Goal: Task Accomplishment & Management: Manage account settings

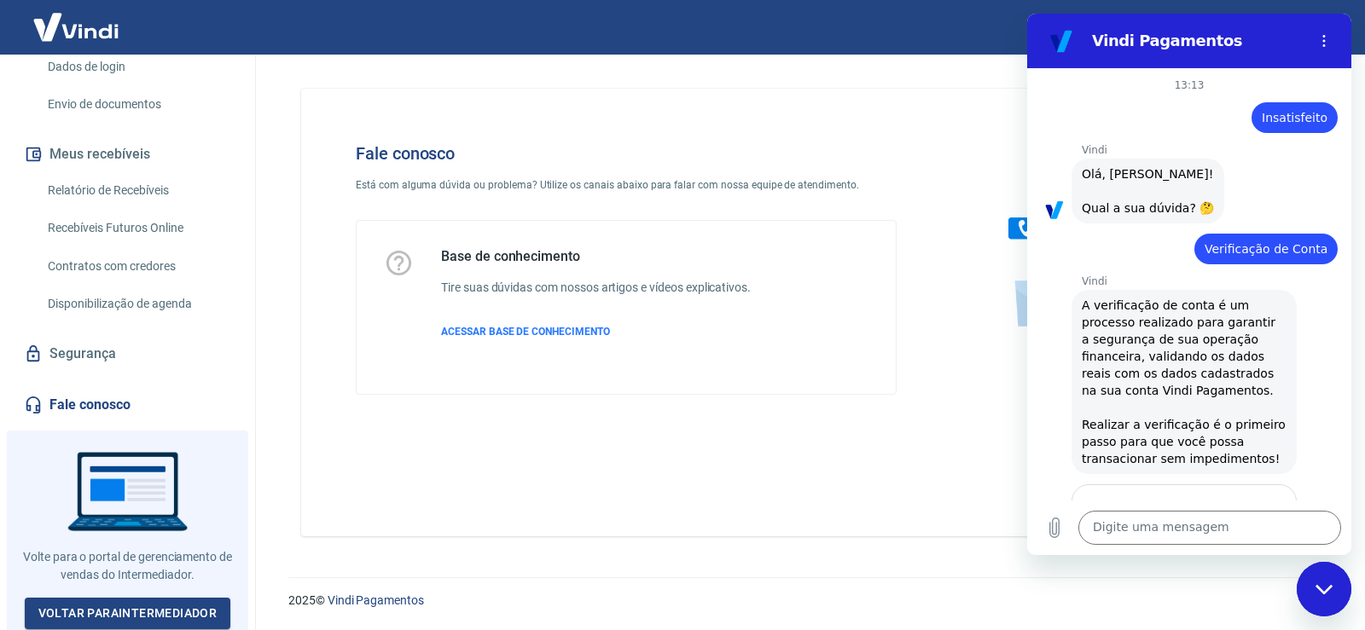
scroll to position [1083, 0]
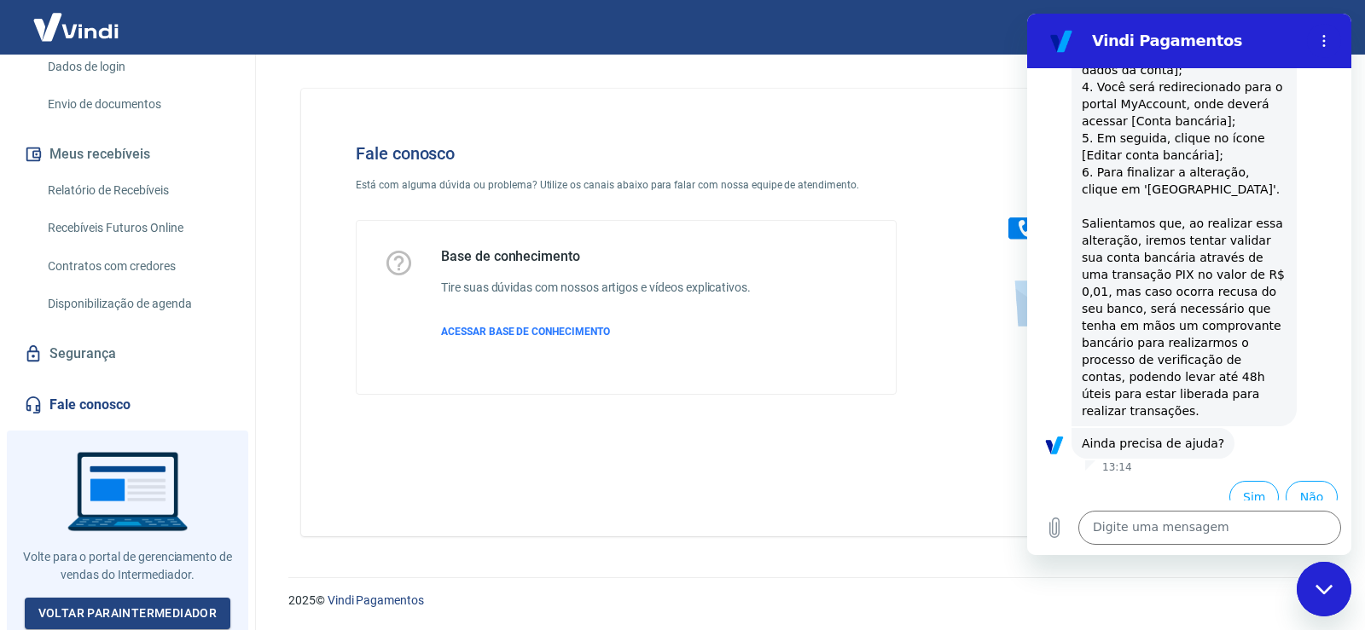
click at [78, 102] on link "Envio de documentos" at bounding box center [138, 104] width 194 height 35
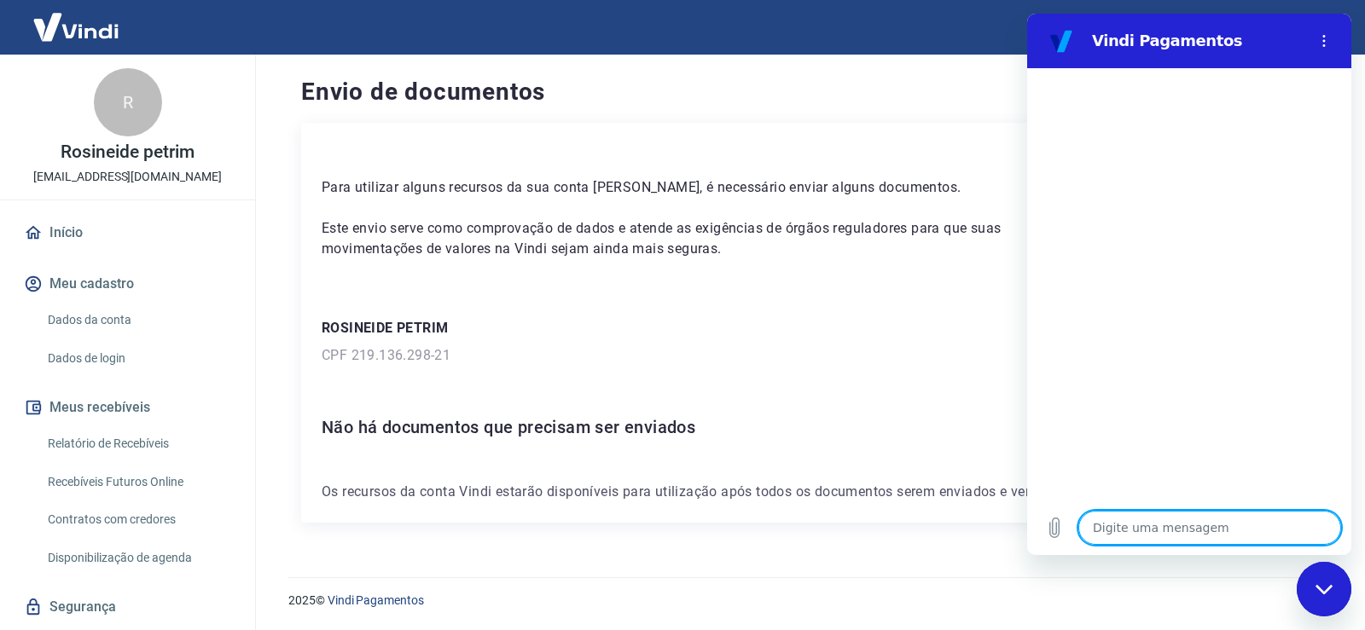
click at [1138, 528] on textarea at bounding box center [1209, 528] width 263 height 34
click at [627, 342] on div "ROSINEIDE PETRIM CPF 219.136.298-21" at bounding box center [806, 342] width 969 height 48
drag, startPoint x: 687, startPoint y: 551, endPoint x: 1364, endPoint y: 578, distance: 677.9
click at [728, 558] on main "Envio de documentos Para utilizar alguns recursos da sua conta Vindi, é necessá…" at bounding box center [806, 343] width 1118 height 576
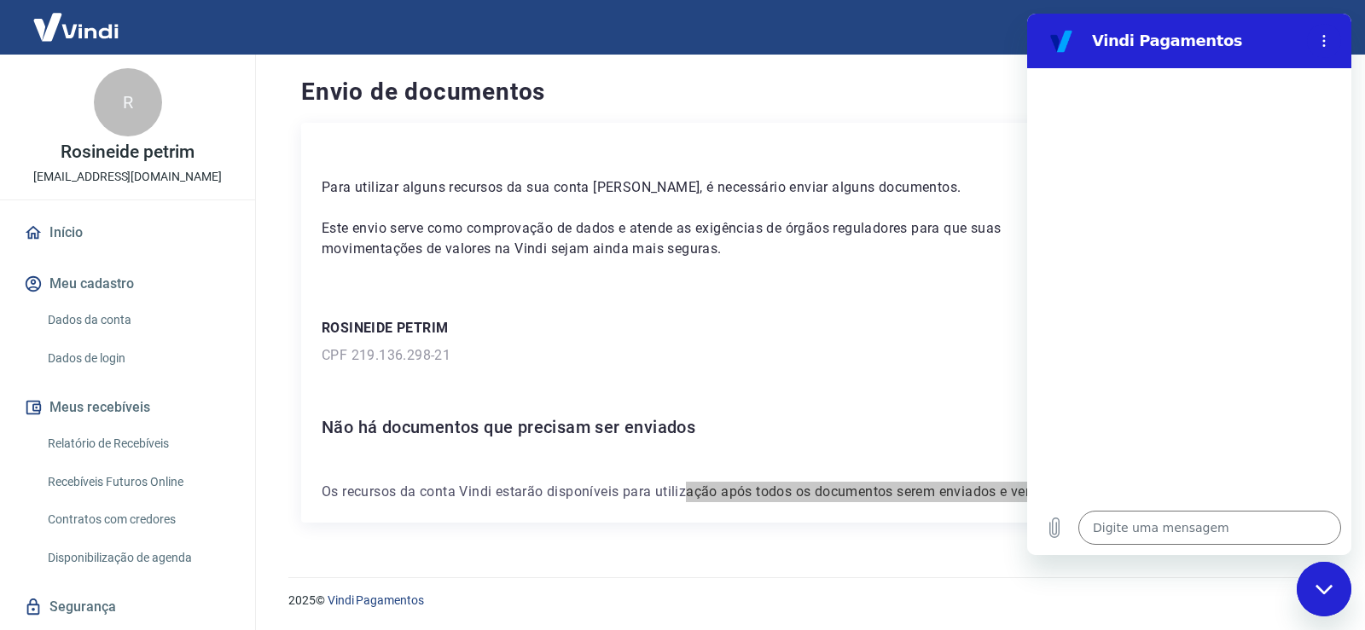
drag, startPoint x: 1325, startPoint y: 602, endPoint x: 1297, endPoint y: 590, distance: 30.9
click at [1324, 601] on div "Fechar janela de mensagens" at bounding box center [1323, 589] width 51 height 51
type textarea "x"
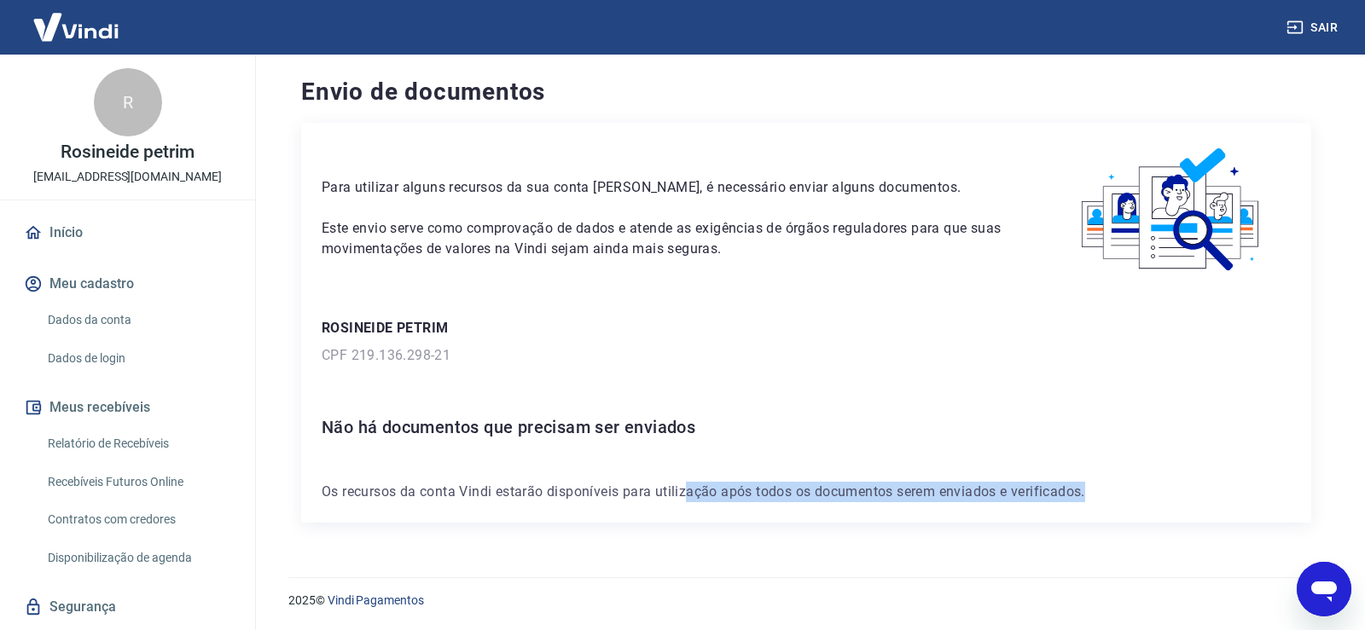
click at [1178, 548] on div "Envio de documentos Para utilizar alguns recursos da sua conta Vindi, é necessá…" at bounding box center [806, 306] width 1051 height 502
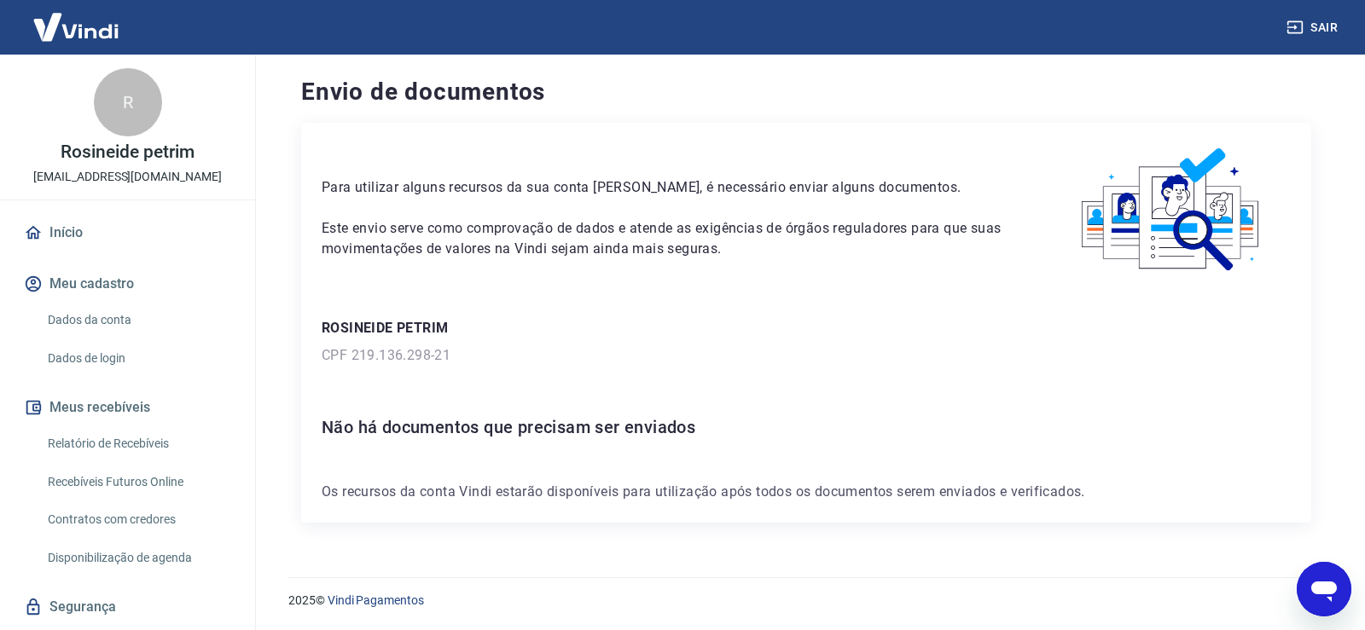
click at [99, 311] on link "Dados da conta" at bounding box center [138, 320] width 194 height 35
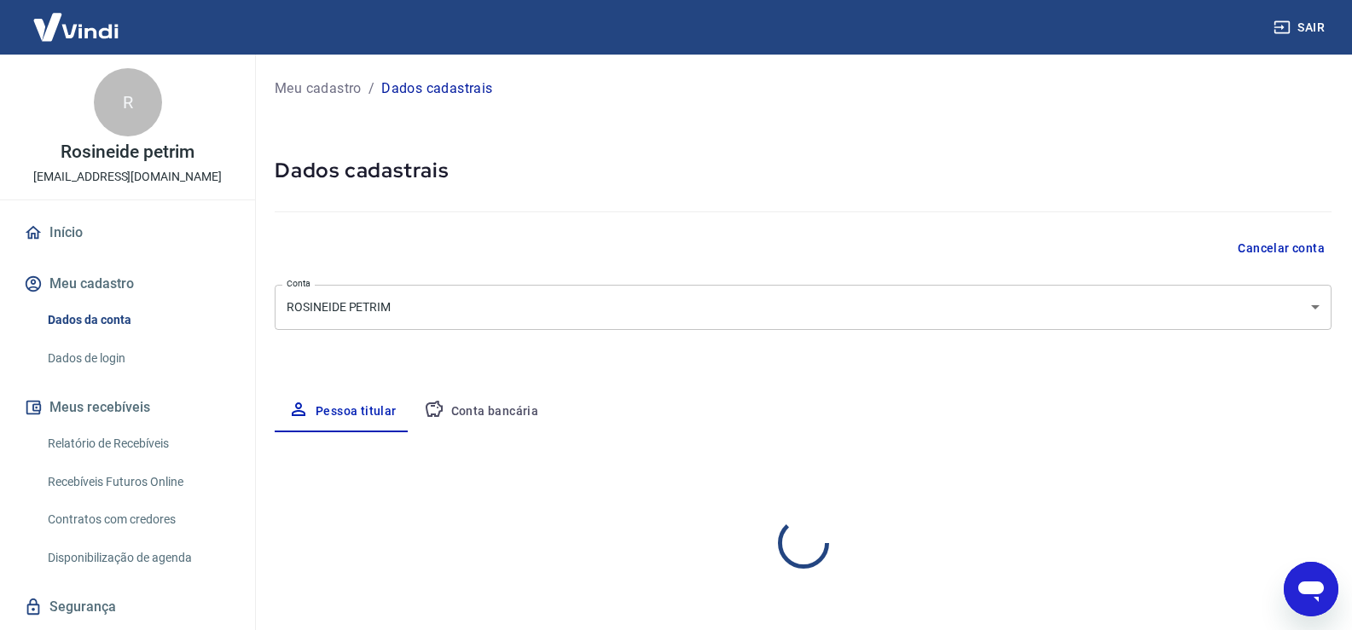
select select "SP"
click at [491, 417] on button "Conta bancária" at bounding box center [481, 412] width 142 height 41
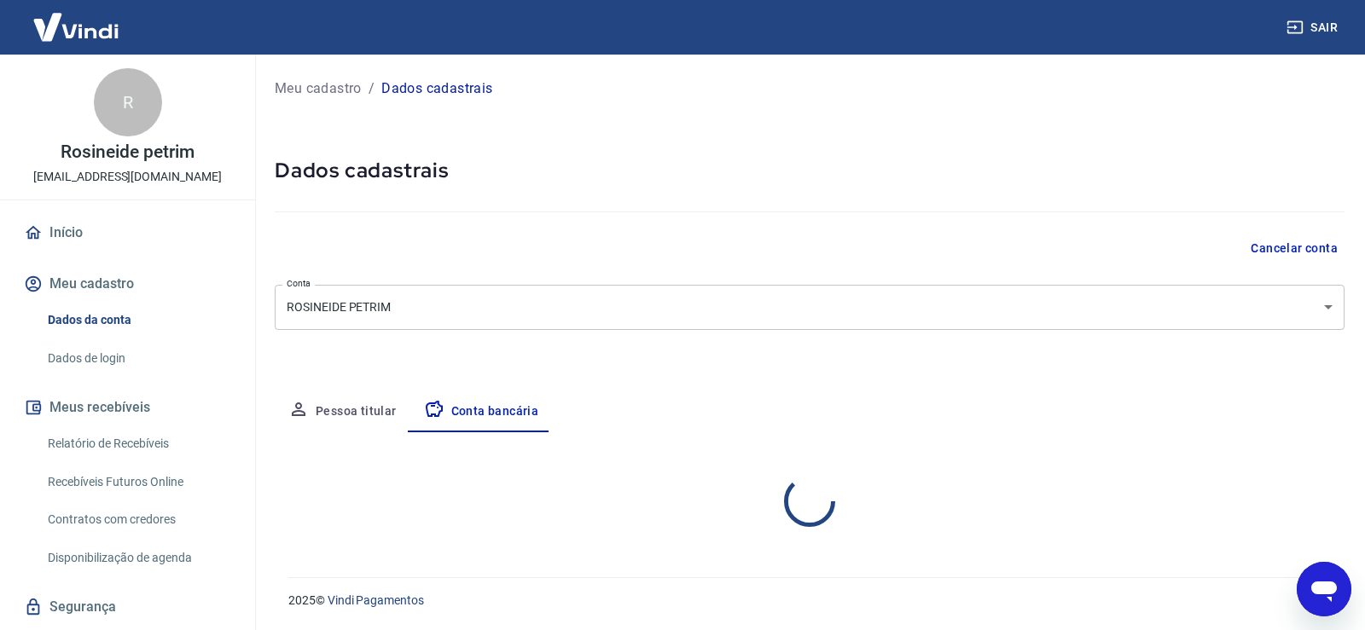
select select "1"
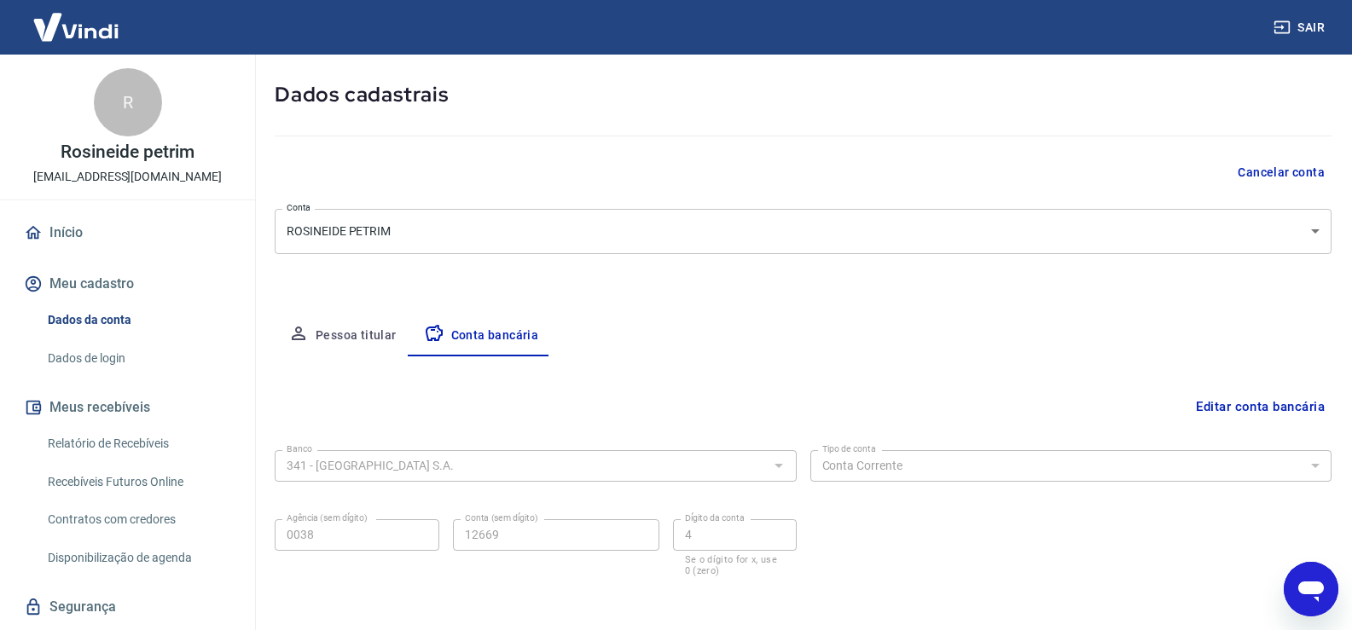
scroll to position [147, 0]
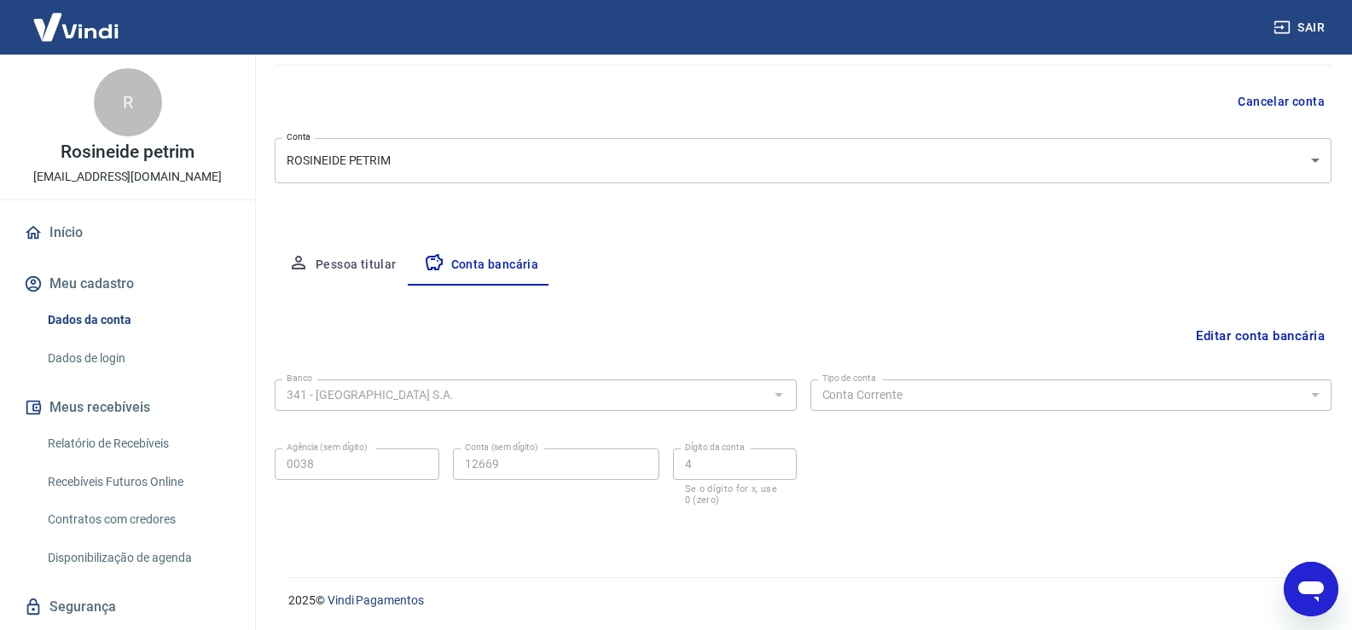
click at [97, 604] on link "Segurança" at bounding box center [127, 608] width 214 height 38
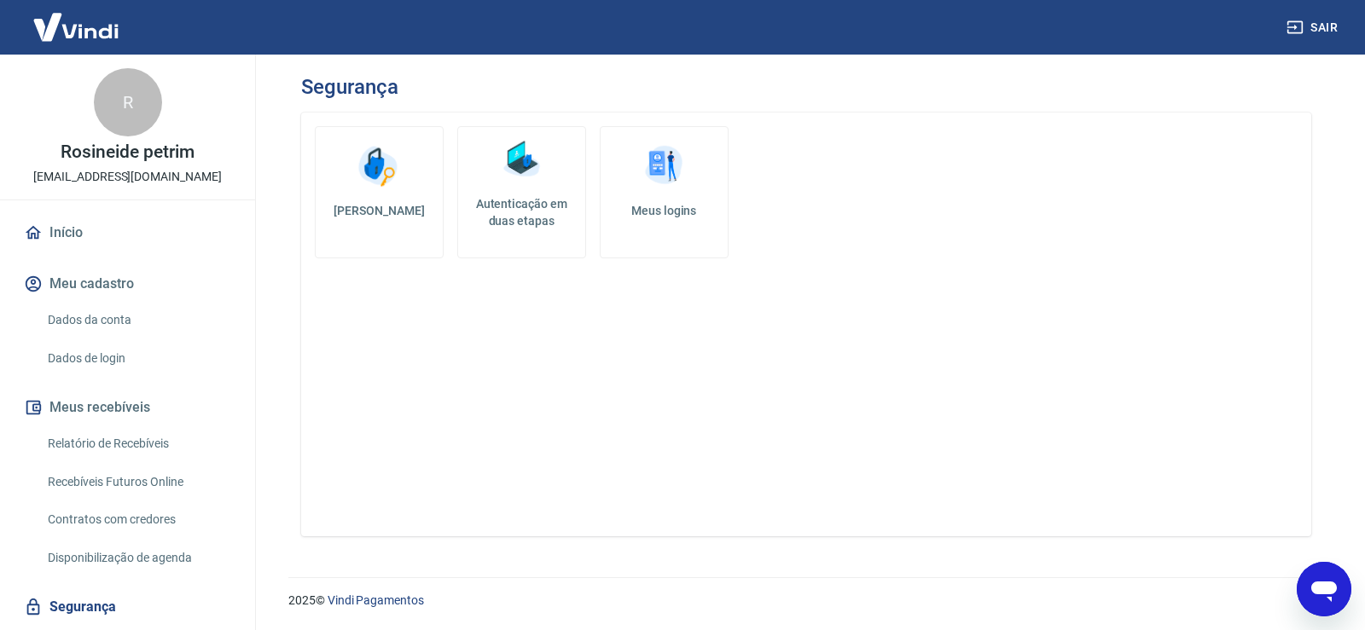
click at [525, 166] on img at bounding box center [521, 159] width 51 height 51
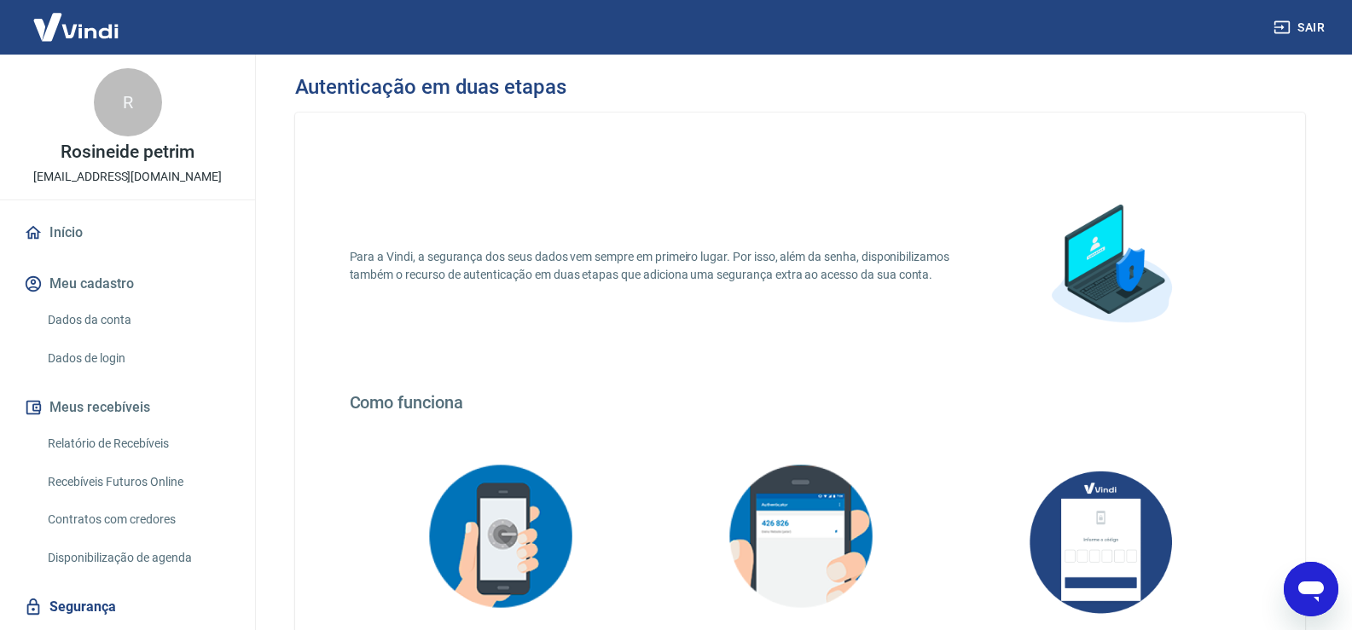
drag, startPoint x: 752, startPoint y: 143, endPoint x: 556, endPoint y: 190, distance: 200.9
click at [751, 143] on div "Para a Vindi, a segurança dos seus dados vem sempre em primeiro lugar. Por isso…" at bounding box center [800, 472] width 1010 height 719
click at [90, 439] on link "Relatório de Recebíveis" at bounding box center [138, 444] width 194 height 35
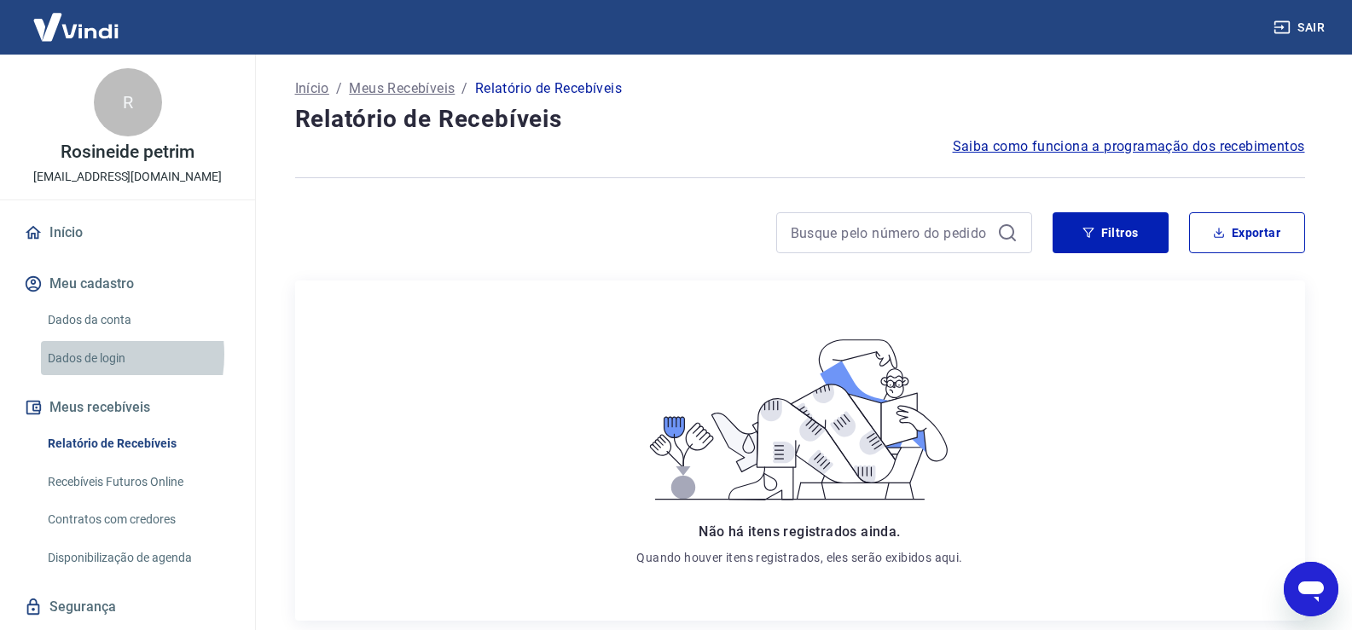
click at [80, 354] on link "Dados de login" at bounding box center [138, 358] width 194 height 35
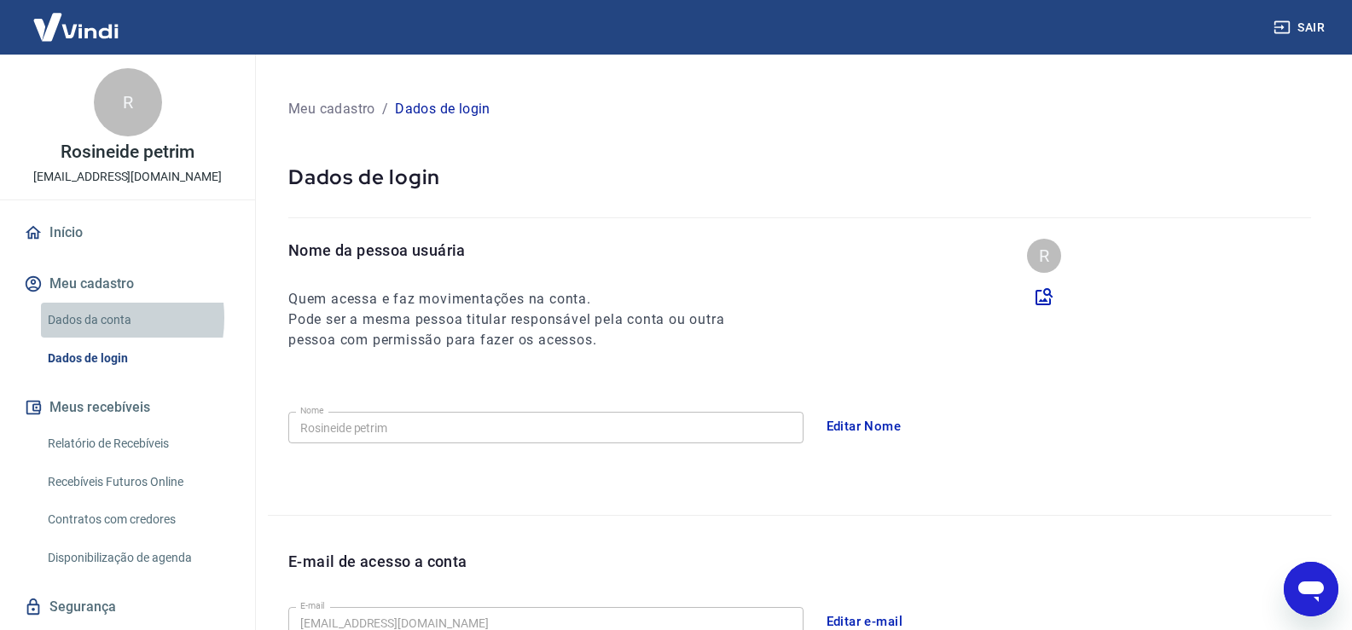
click at [86, 318] on link "Dados da conta" at bounding box center [138, 320] width 194 height 35
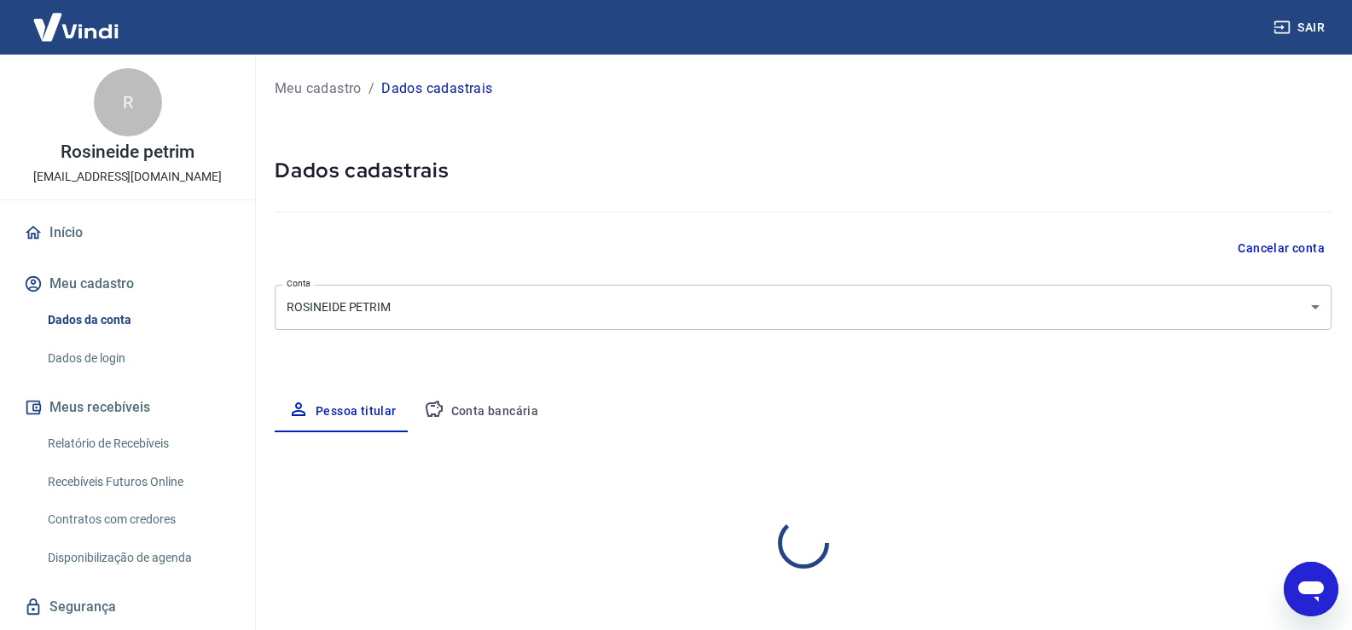
select select "SP"
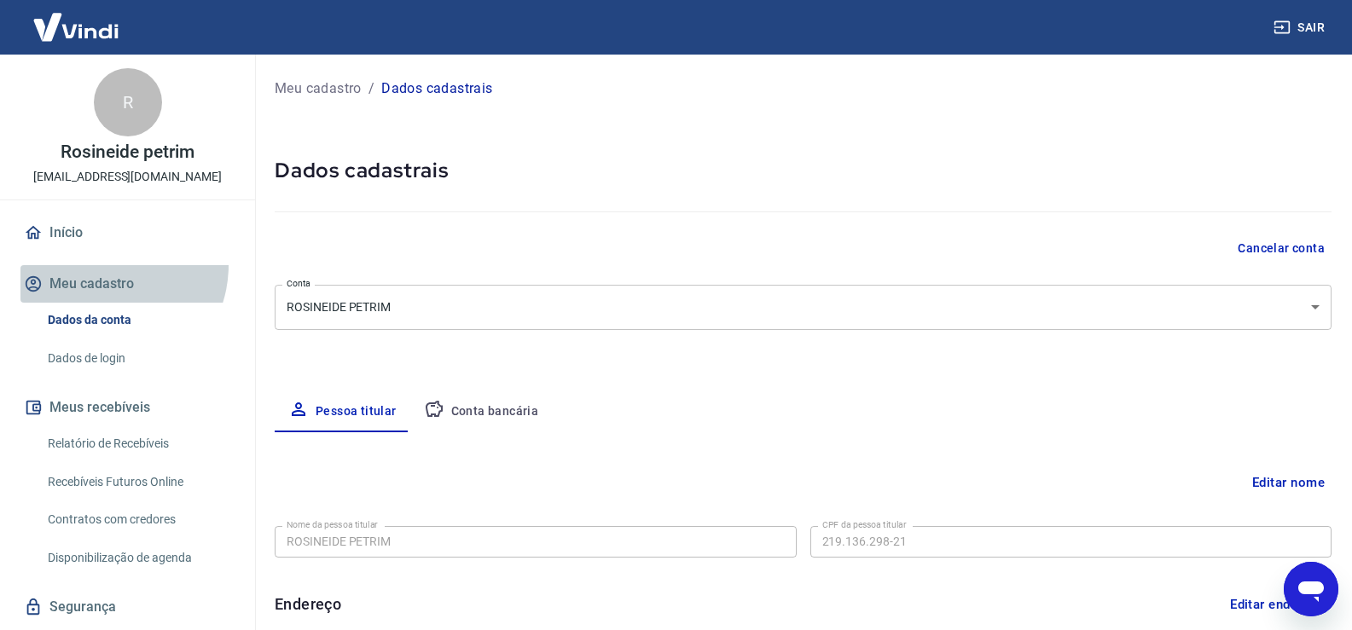
drag, startPoint x: 103, startPoint y: 266, endPoint x: 108, endPoint y: 274, distance: 9.2
click at [107, 269] on button "Meu cadastro" at bounding box center [127, 284] width 214 height 38
click at [108, 275] on button "Meu cadastro" at bounding box center [127, 284] width 214 height 38
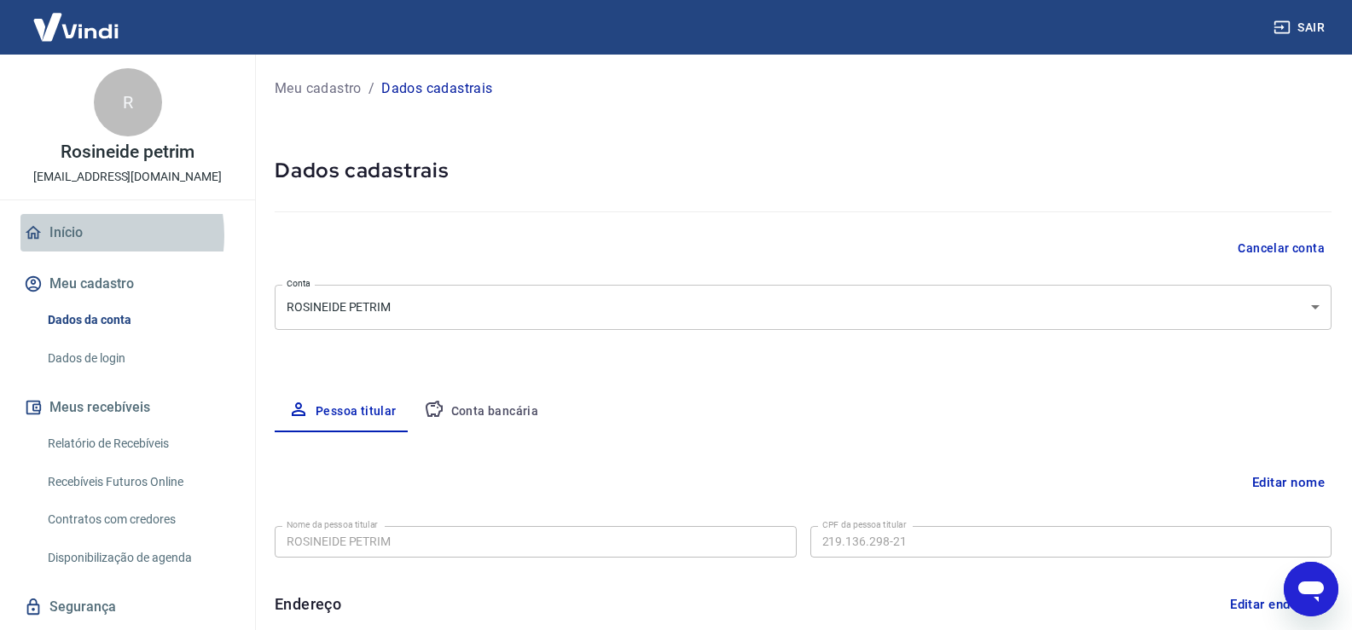
click at [79, 235] on link "Início" at bounding box center [127, 233] width 214 height 38
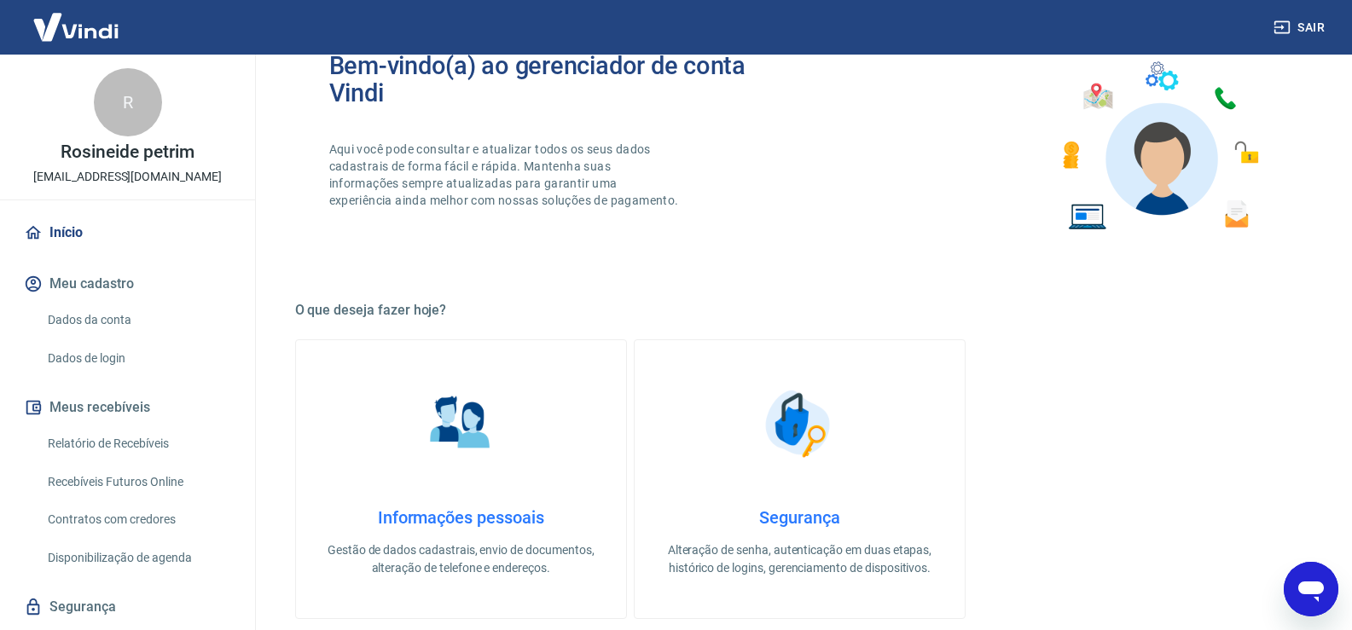
scroll to position [427, 0]
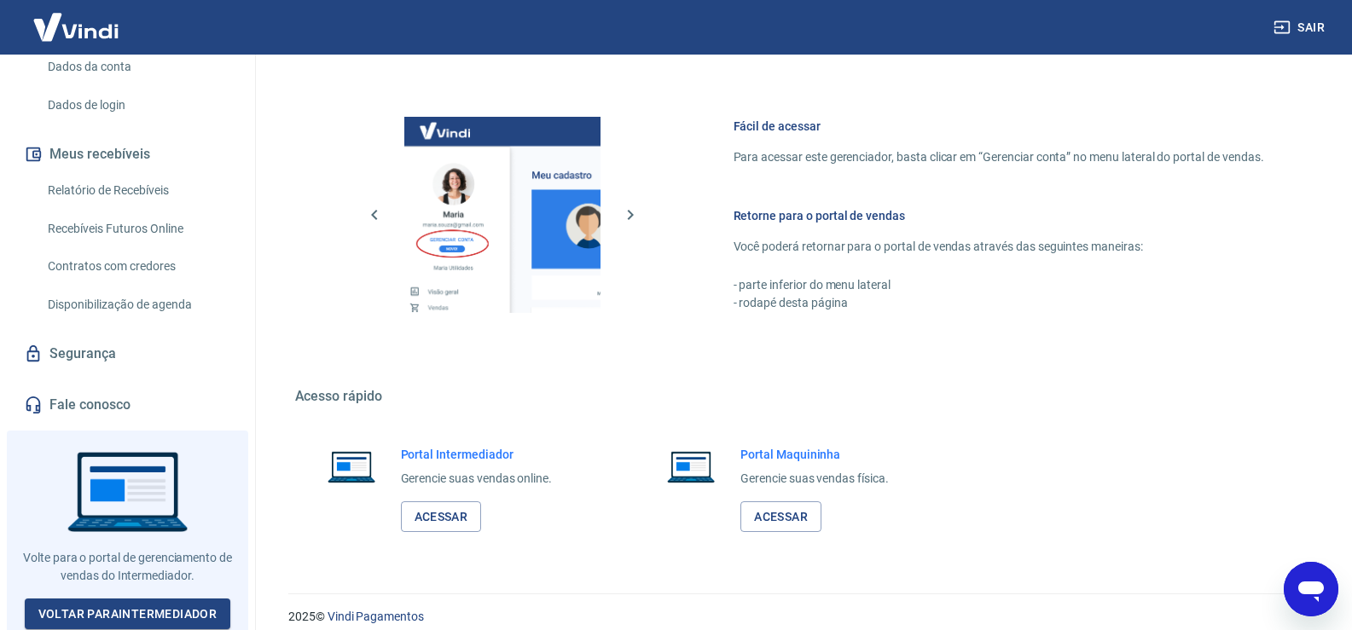
scroll to position [1002, 0]
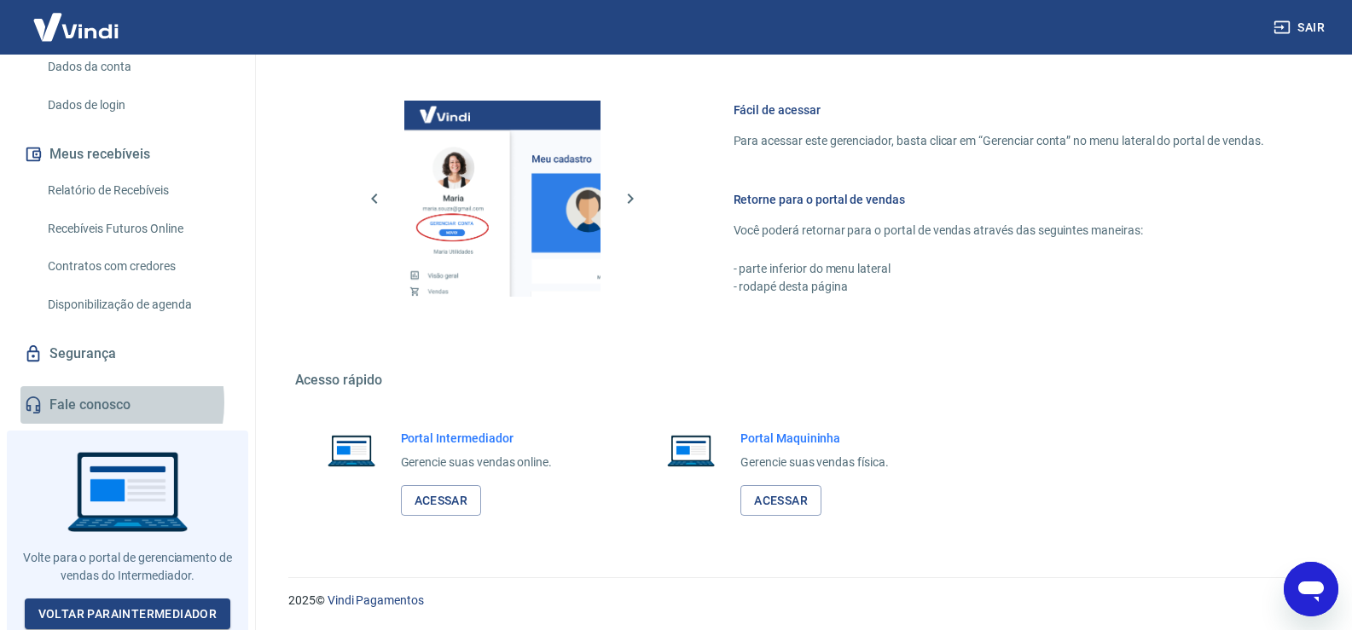
click at [84, 403] on link "Fale conosco" at bounding box center [127, 405] width 214 height 38
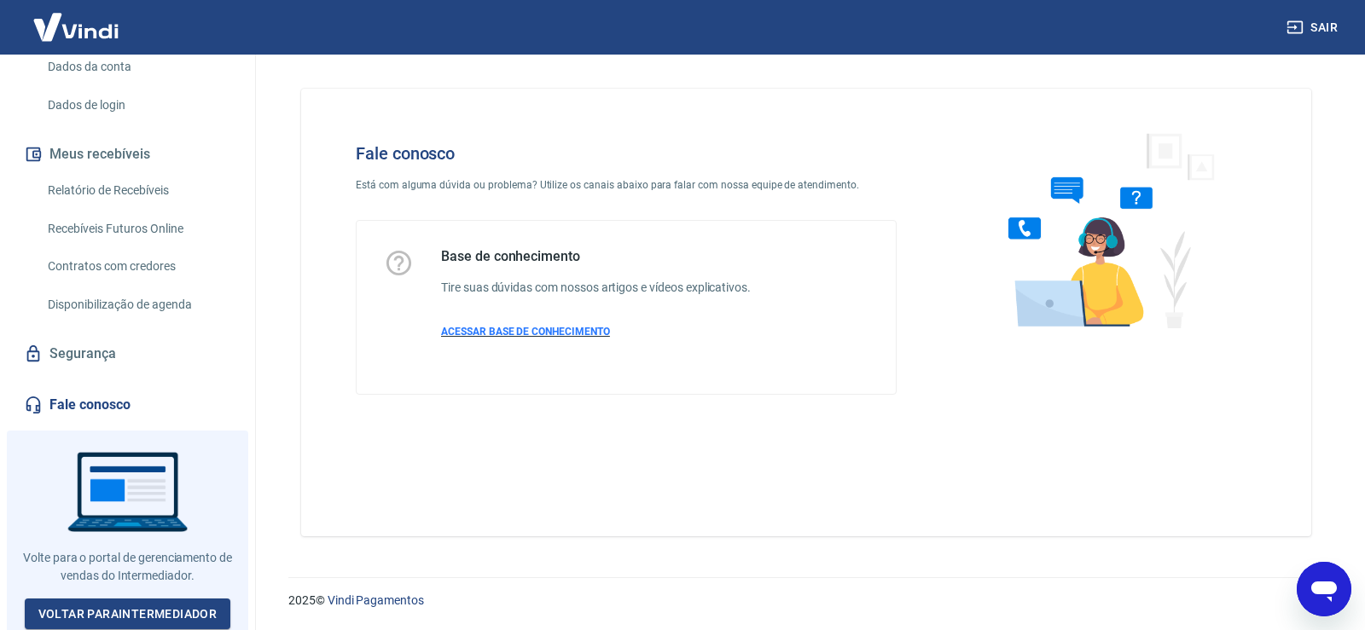
click at [518, 336] on span "ACESSAR BASE DE CONHECIMENTO" at bounding box center [525, 332] width 169 height 12
